Goal: Information Seeking & Learning: Compare options

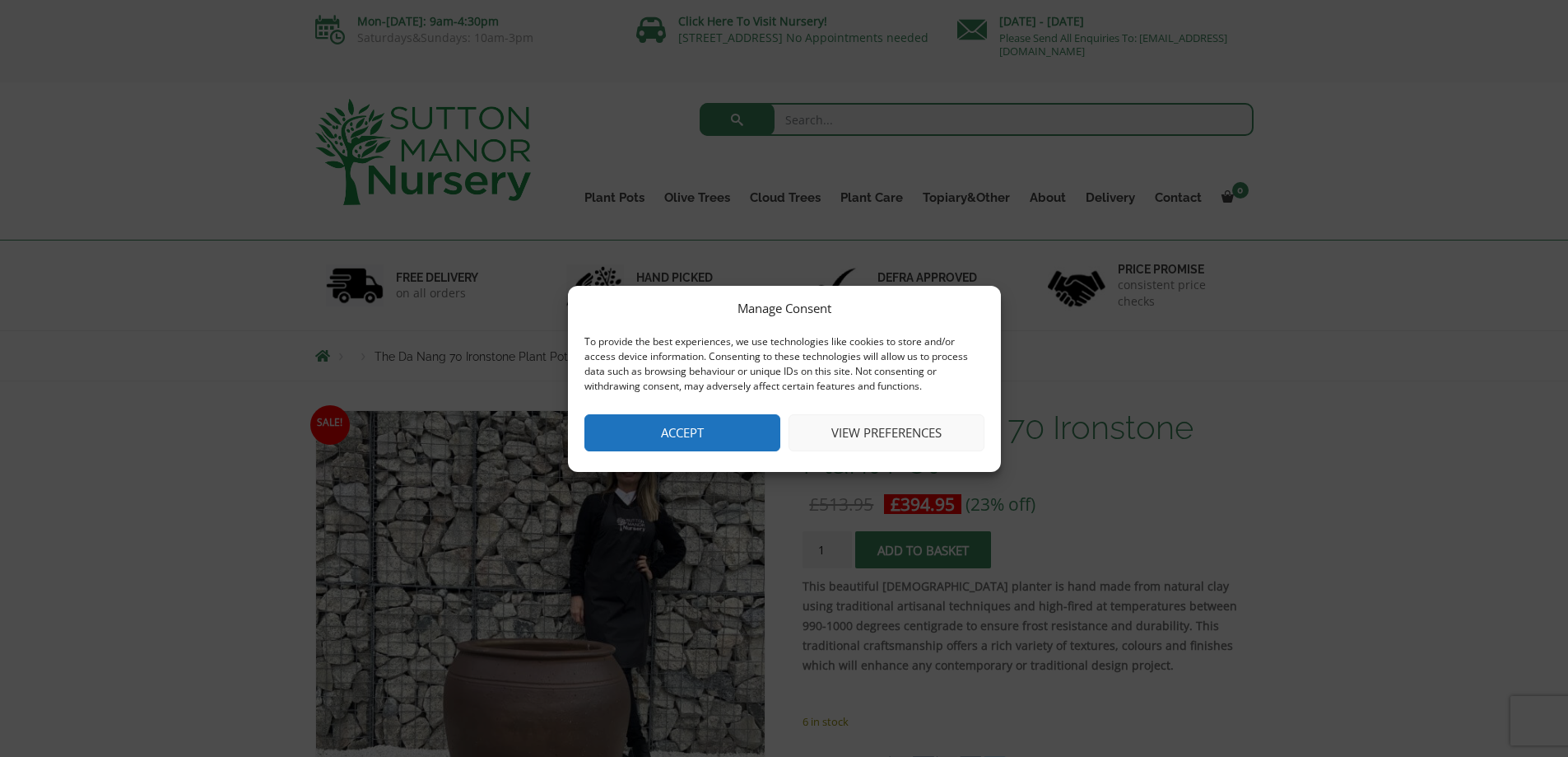
click at [637, 423] on button "Accept" at bounding box center [681, 432] width 196 height 37
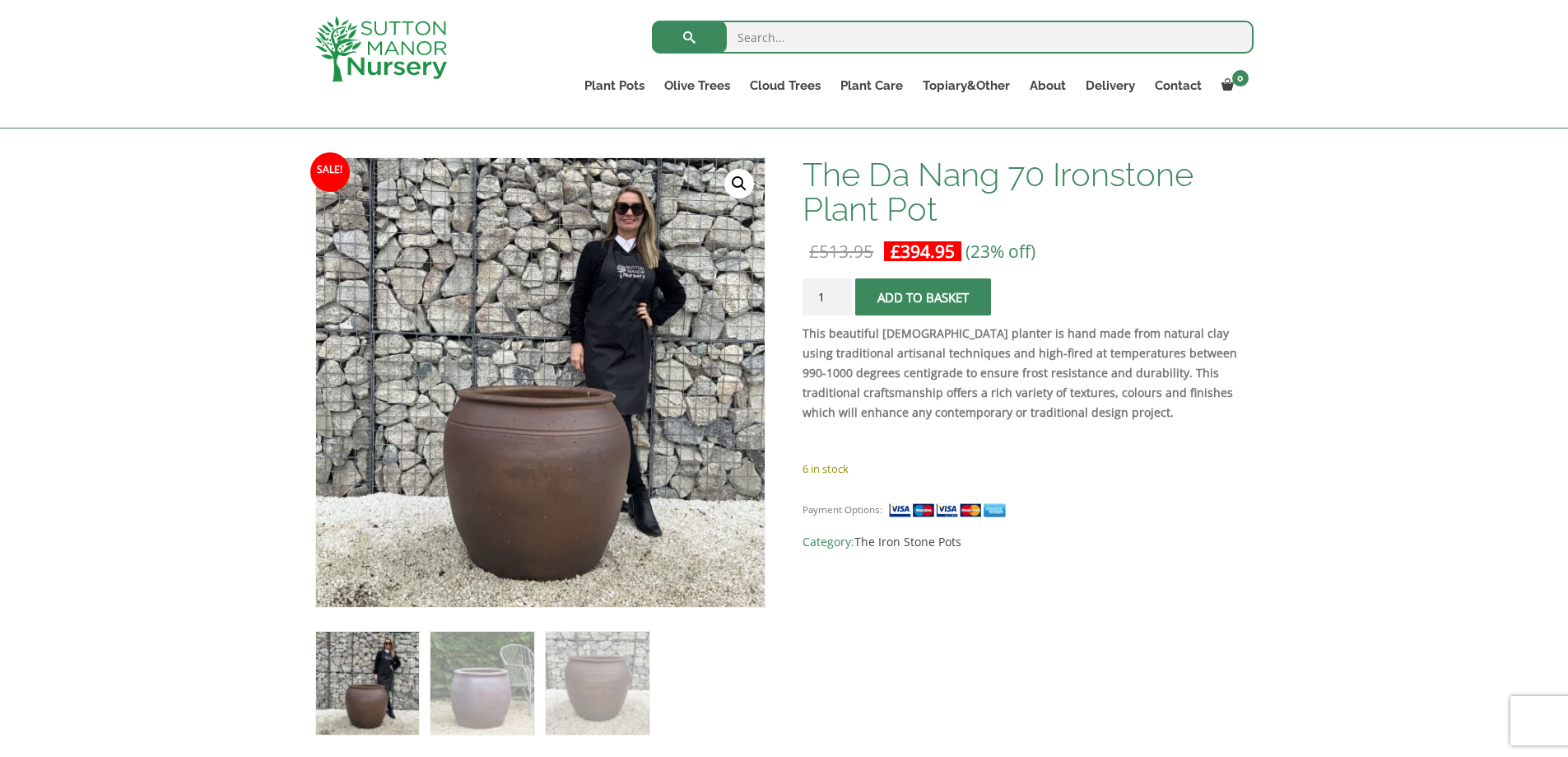
scroll to position [214, 0]
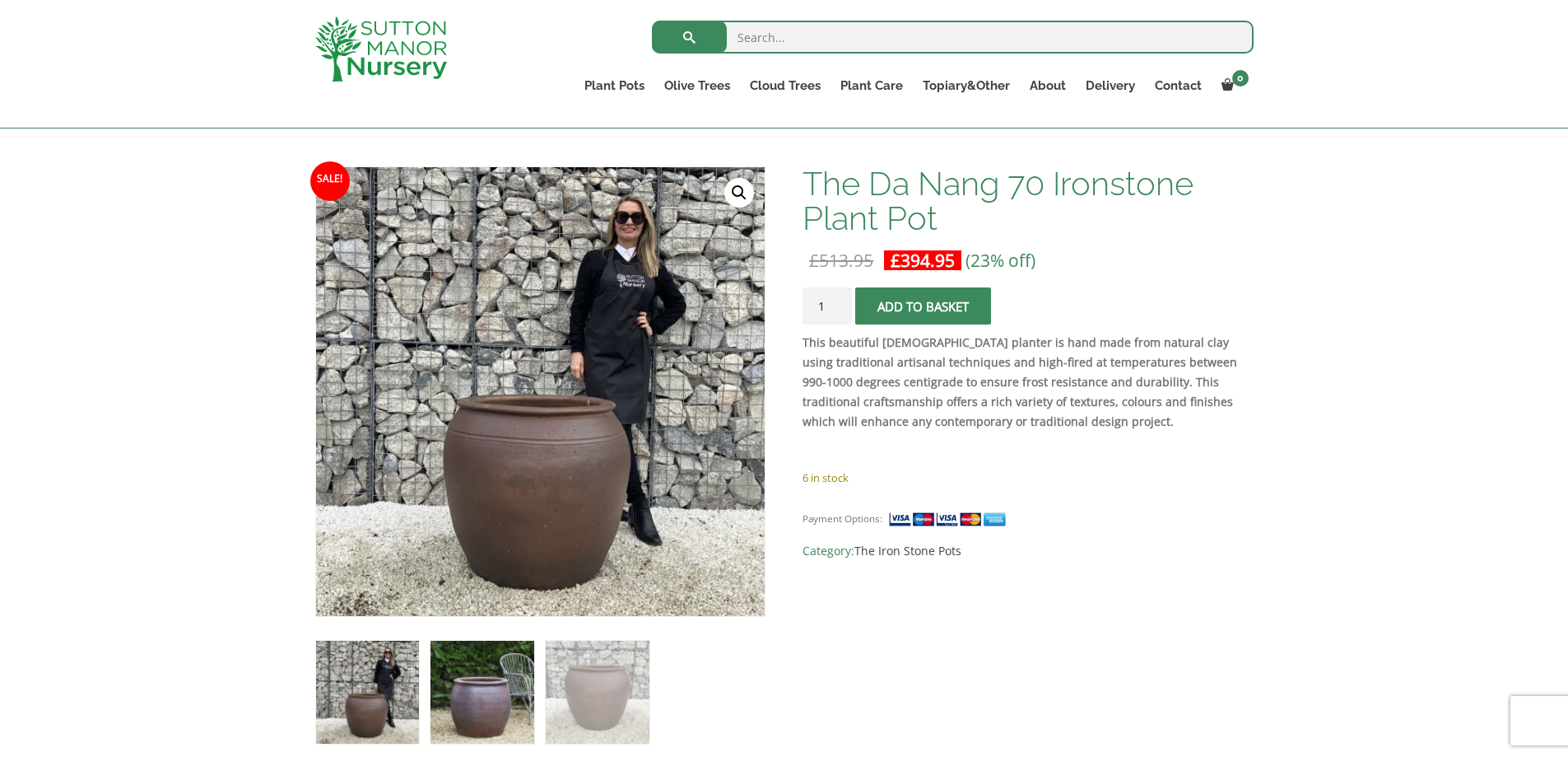
click at [479, 681] on img at bounding box center [481, 692] width 103 height 103
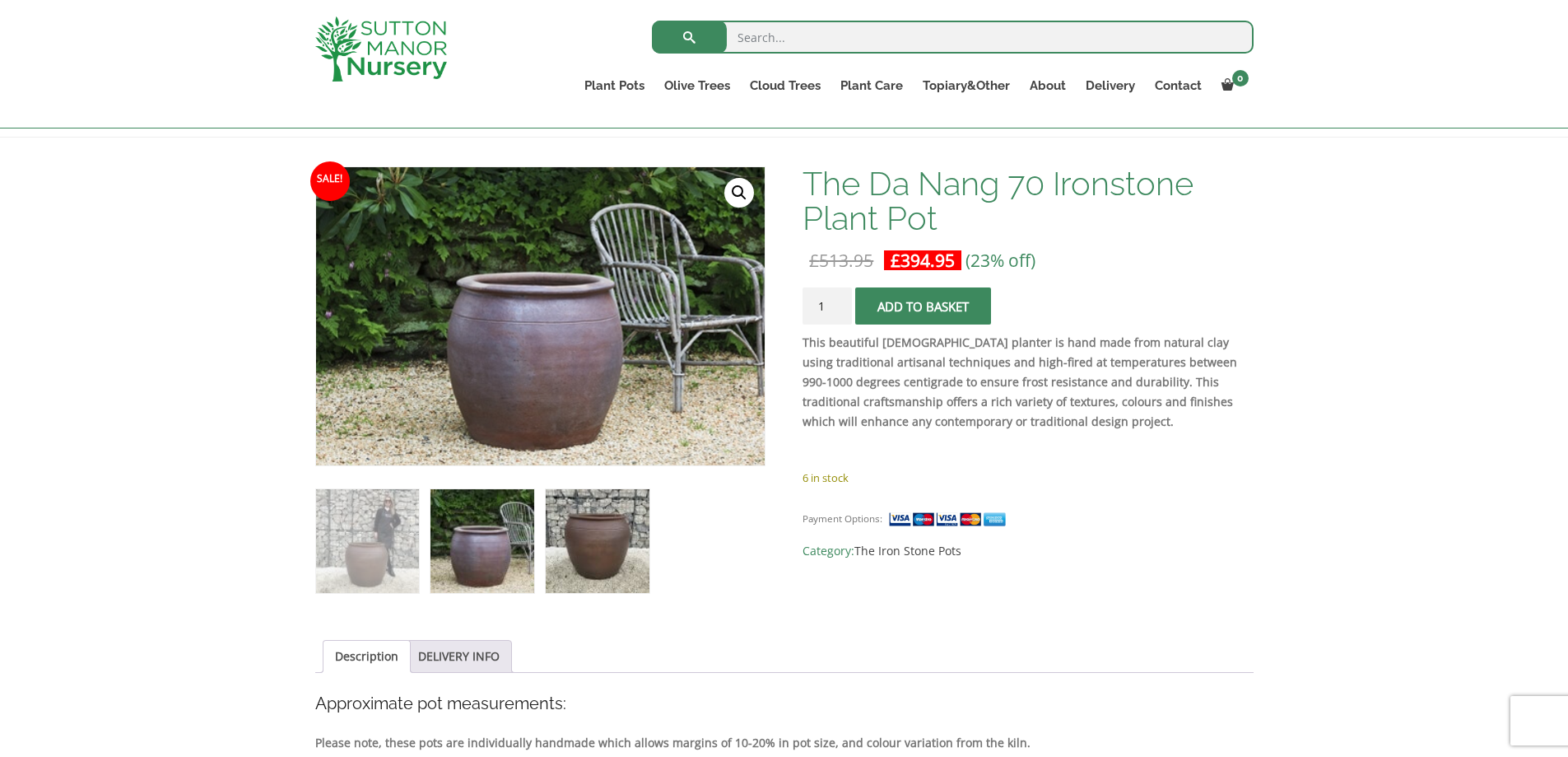
click at [603, 541] on img at bounding box center [597, 541] width 103 height 103
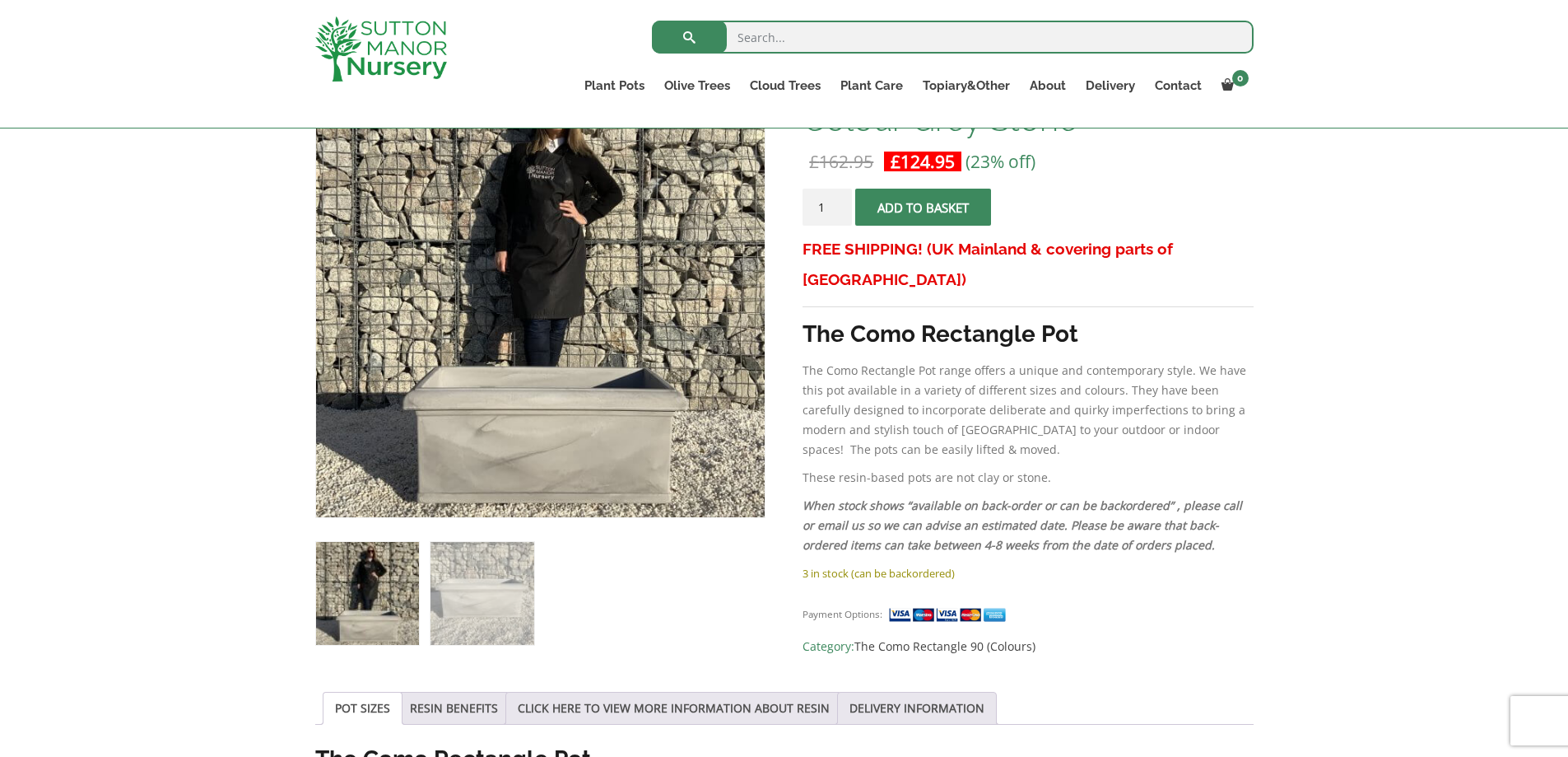
scroll to position [126, 0]
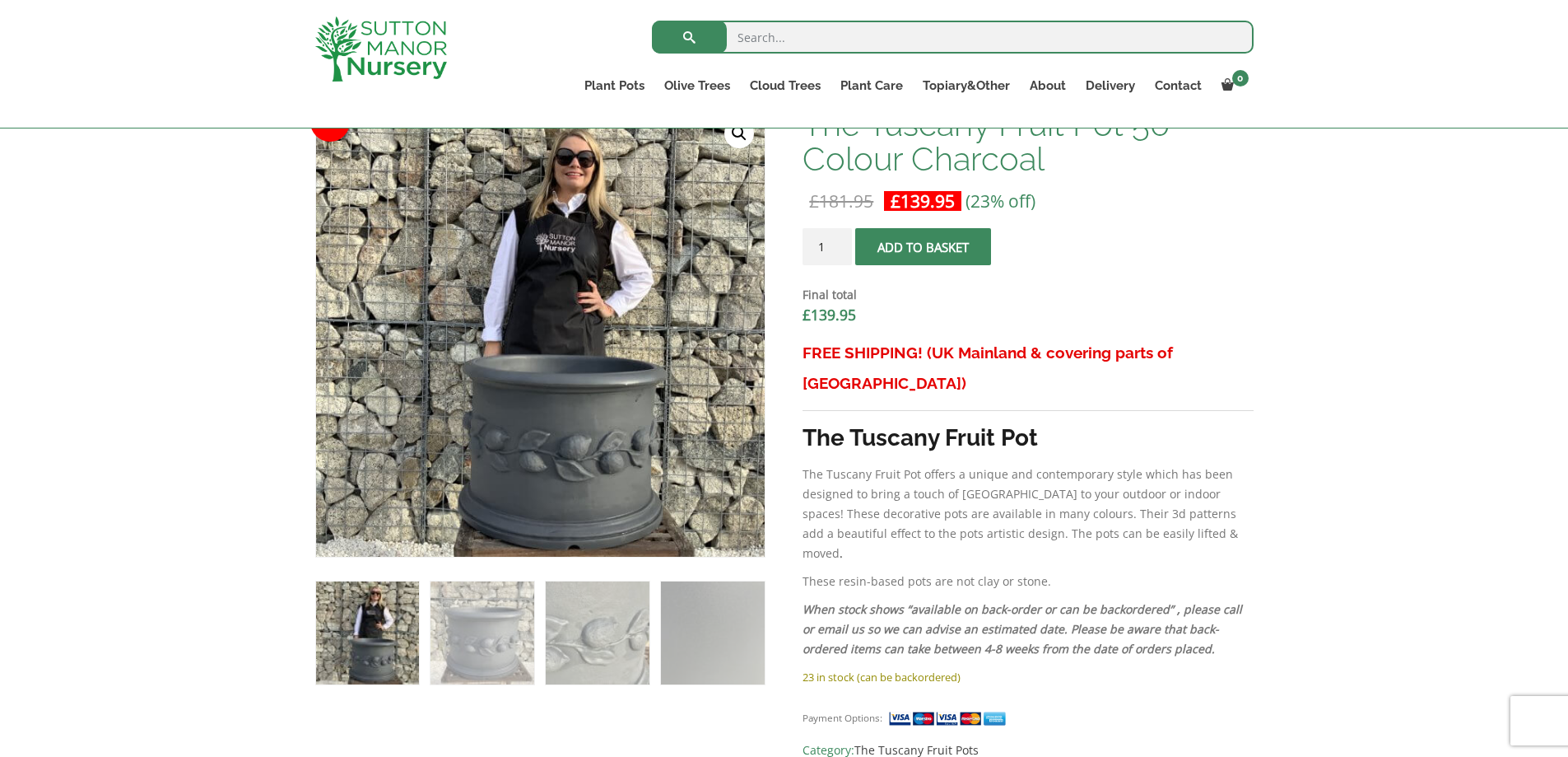
scroll to position [529, 0]
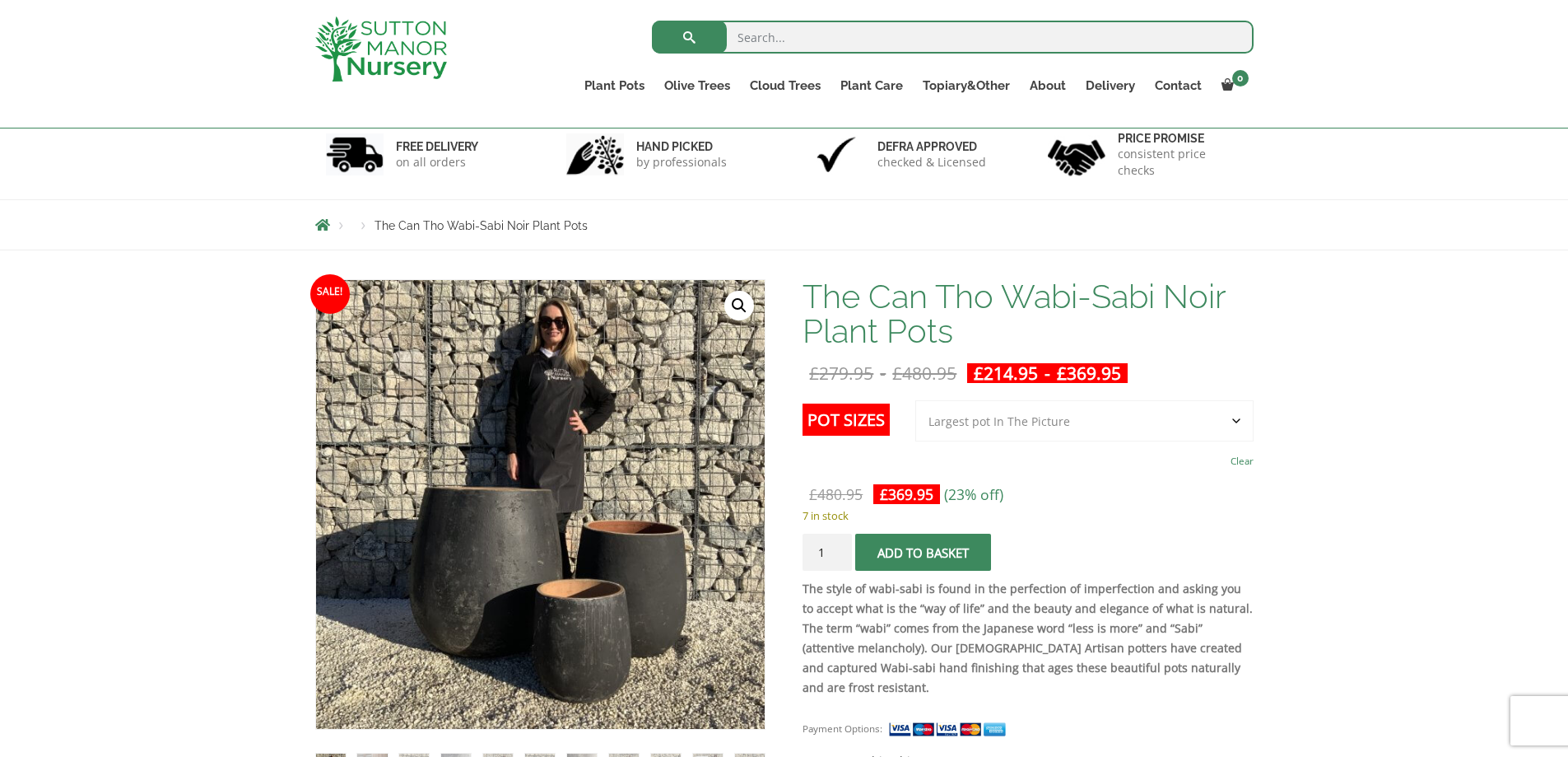
scroll to position [23, 0]
